Goal: Task Accomplishment & Management: Use online tool/utility

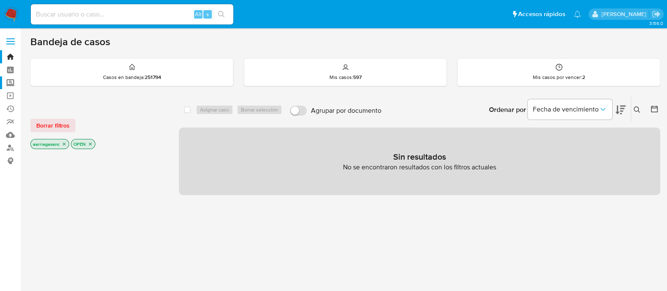
click at [9, 80] on label "Screening" at bounding box center [50, 82] width 100 height 13
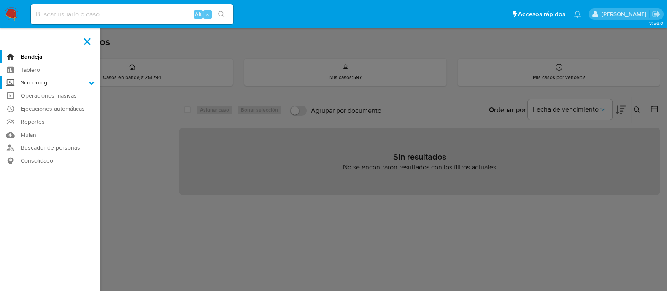
click at [0, 0] on input "Screening" at bounding box center [0, 0] width 0 height 0
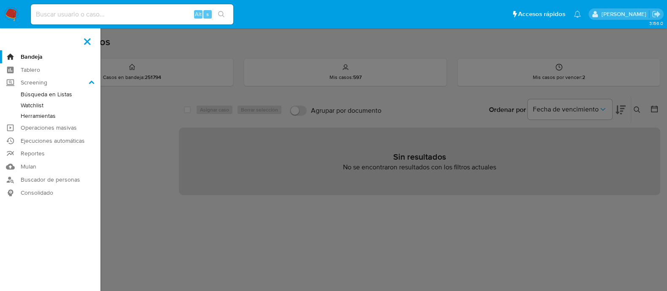
click at [36, 106] on link "Watchlist" at bounding box center [50, 105] width 100 height 11
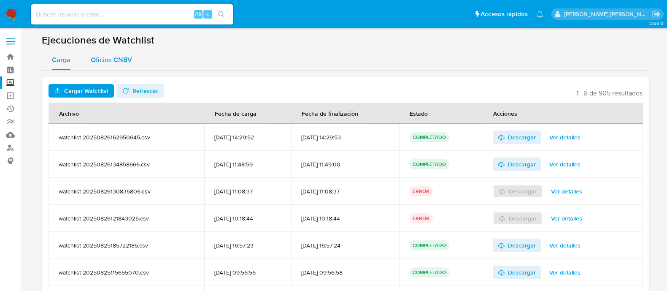
click at [112, 56] on span "Oficios CNBV" at bounding box center [111, 60] width 41 height 10
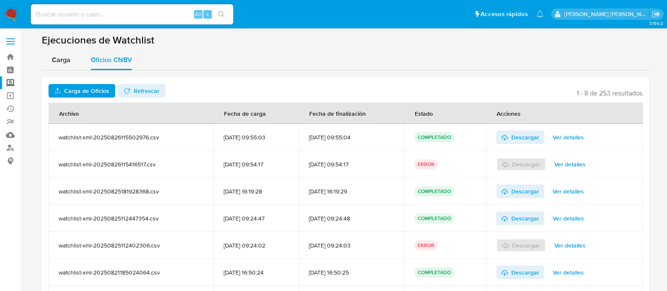
click at [86, 85] on span "Carga de Oficios" at bounding box center [86, 91] width 45 height 14
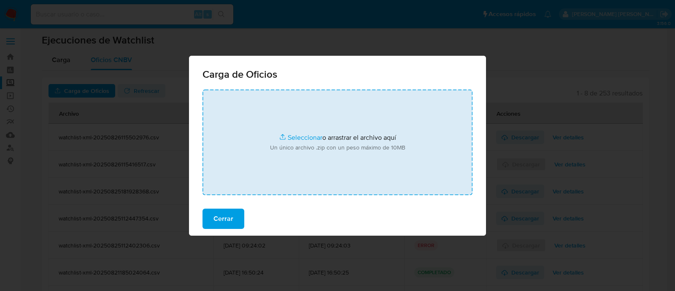
click at [293, 134] on input "file" at bounding box center [338, 142] width 270 height 106
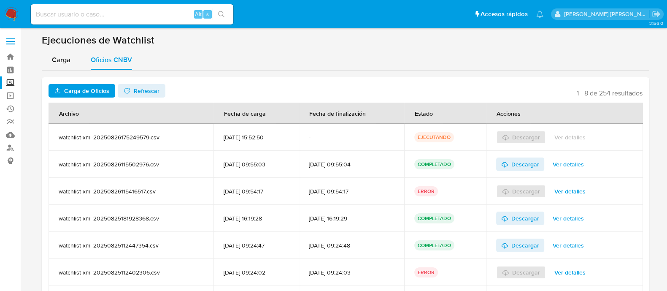
click at [147, 92] on span "Refrescar" at bounding box center [147, 91] width 26 height 14
click at [524, 134] on span "Descargar" at bounding box center [526, 137] width 28 height 14
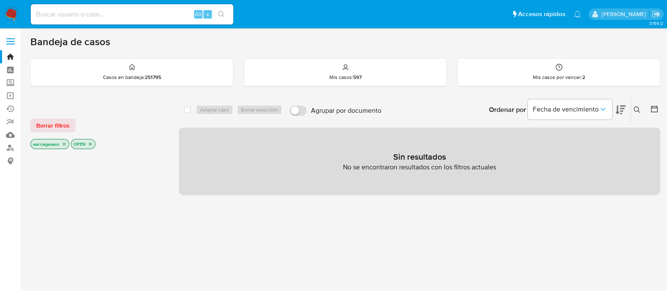
drag, startPoint x: 0, startPoint y: 0, endPoint x: 122, endPoint y: 138, distance: 184.5
click at [122, 139] on div "aarriagasanc OPEN" at bounding box center [97, 145] width 135 height 12
click at [52, 124] on span "Borrar filtros" at bounding box center [52, 125] width 33 height 12
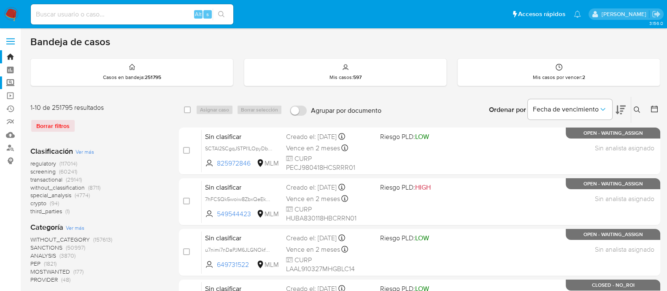
click at [11, 80] on label "Screening" at bounding box center [50, 82] width 100 height 13
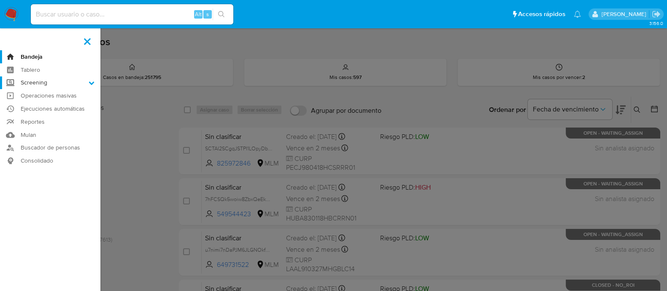
click at [0, 0] on input "Screening" at bounding box center [0, 0] width 0 height 0
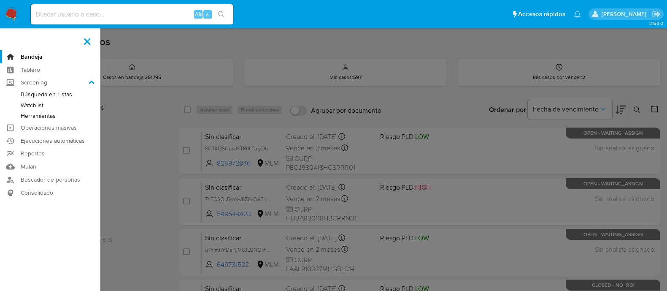
click at [32, 103] on link "Watchlist" at bounding box center [50, 105] width 100 height 11
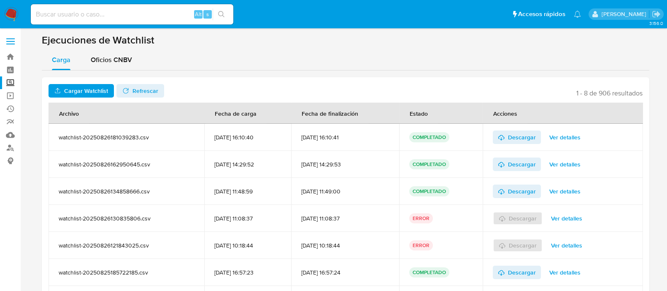
click at [564, 164] on span "Ver detalles" at bounding box center [565, 164] width 31 height 12
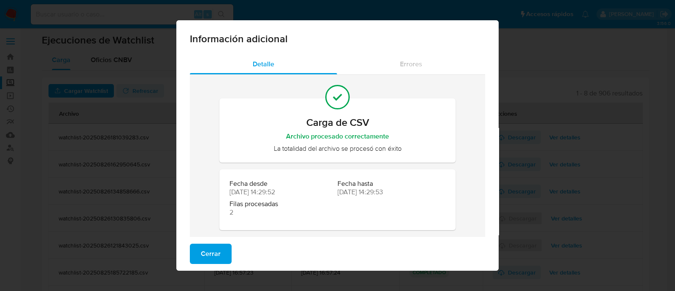
click at [218, 243] on div "Cerrar" at bounding box center [337, 254] width 323 height 34
click at [213, 247] on span "Cerrar" at bounding box center [211, 253] width 20 height 19
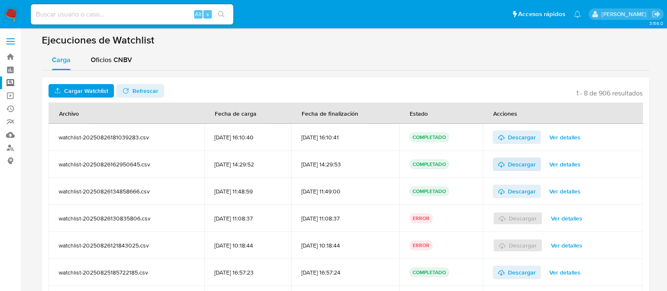
click at [527, 160] on span "Descargar" at bounding box center [522, 164] width 28 height 14
